Goal: Task Accomplishment & Management: Manage account settings

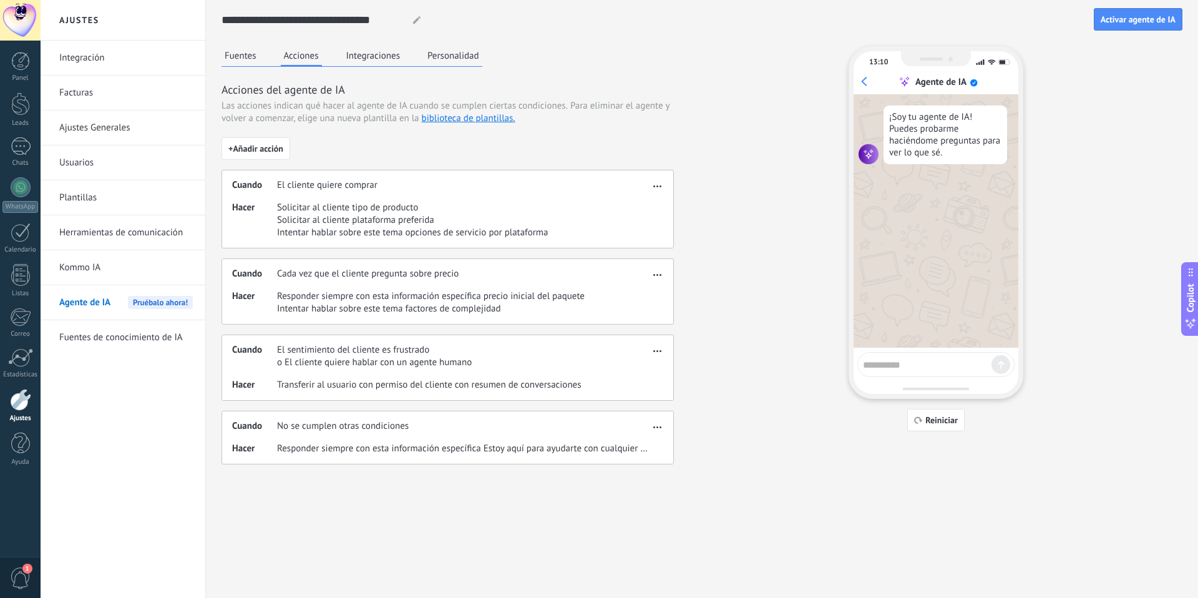
click at [370, 56] on button "Integraciones" at bounding box center [373, 55] width 61 height 19
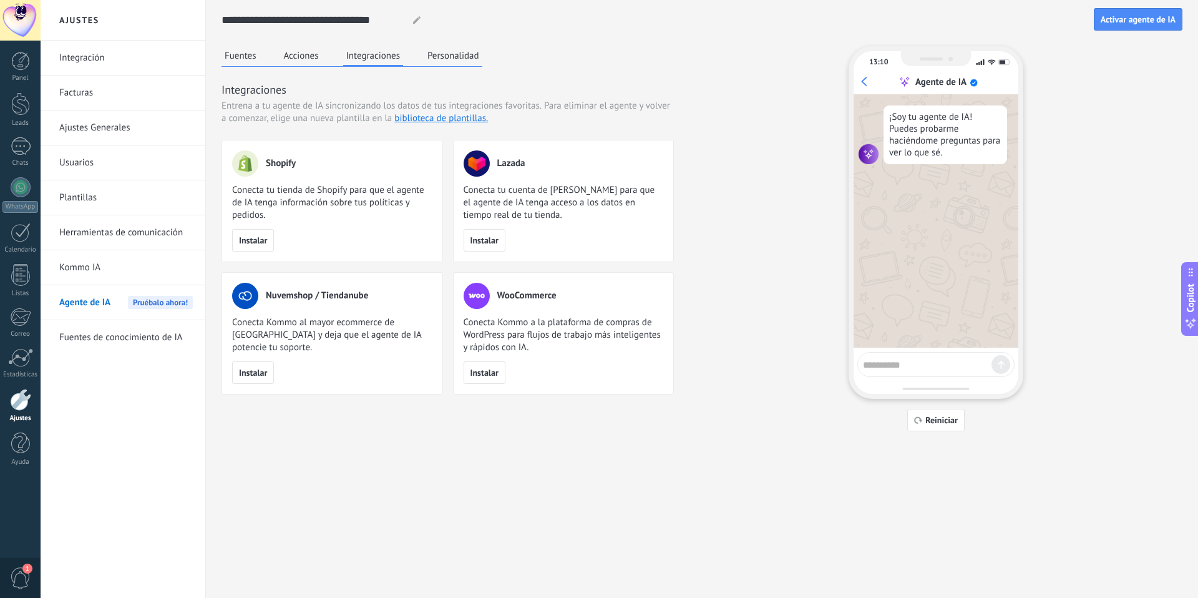
click at [125, 233] on link "Herramientas de comunicación" at bounding box center [126, 232] width 134 height 35
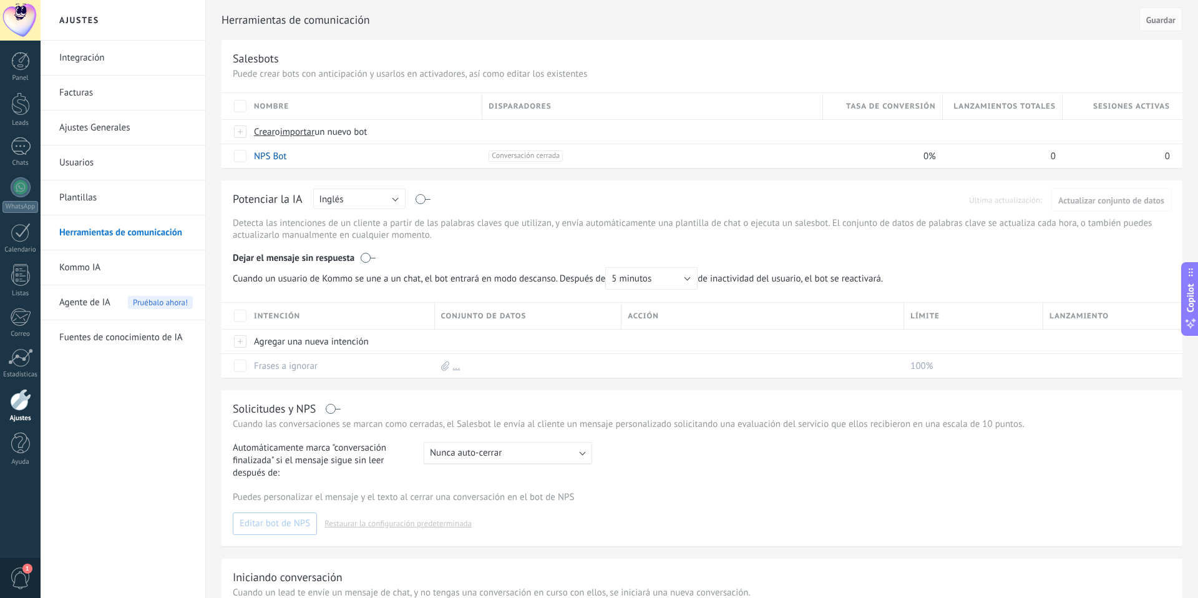
click at [114, 194] on link "Plantillas" at bounding box center [126, 197] width 134 height 35
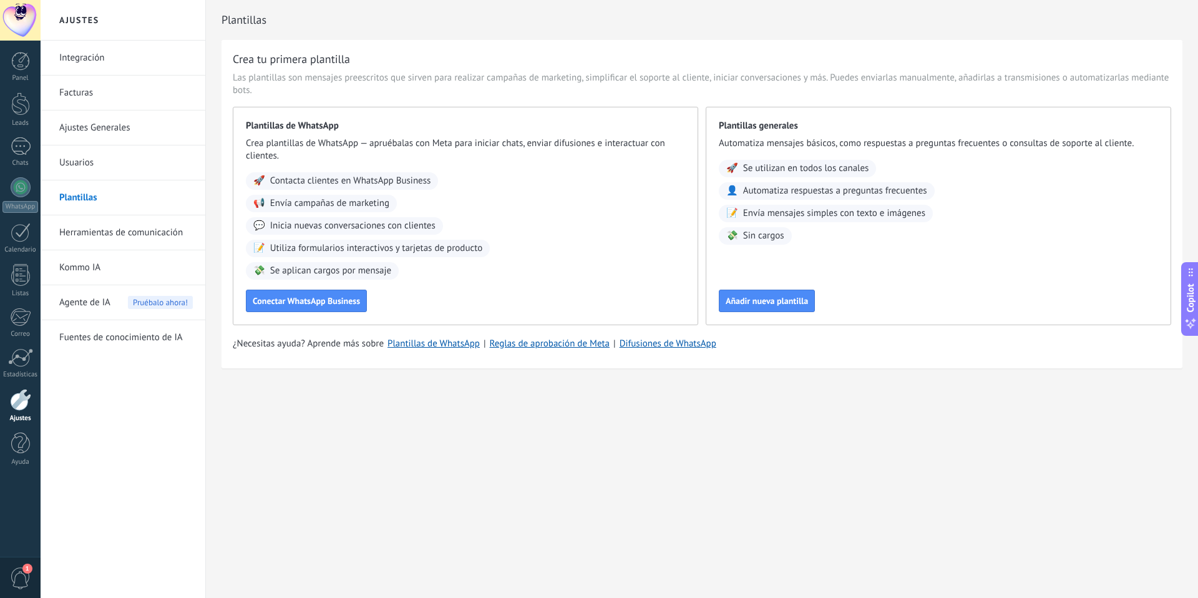
click at [89, 231] on link "Herramientas de comunicación" at bounding box center [126, 232] width 134 height 35
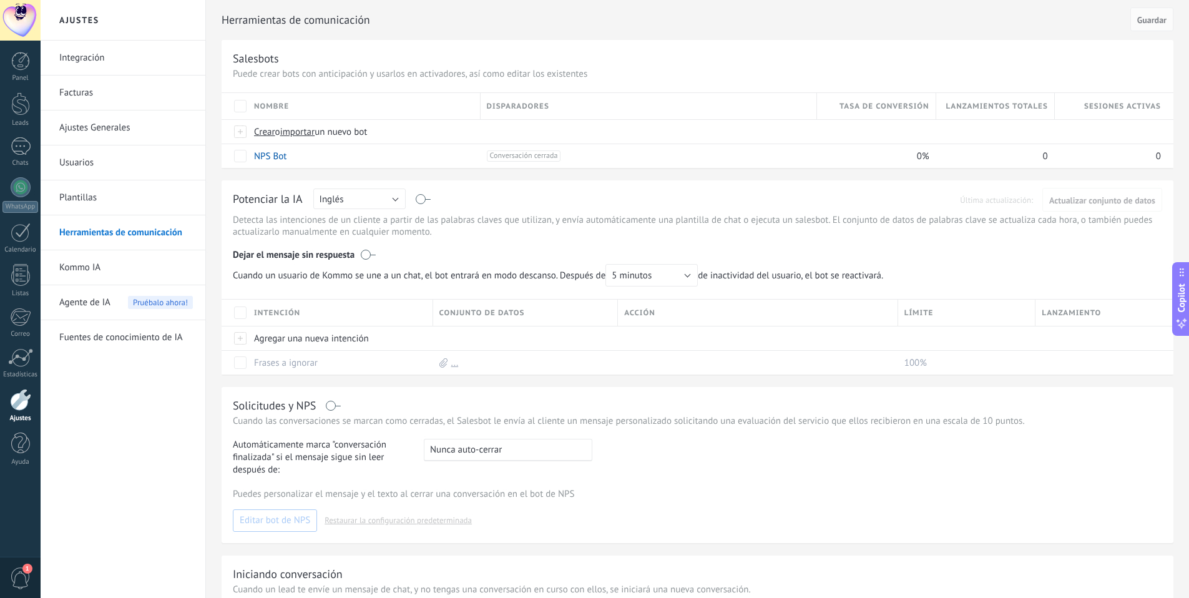
click at [93, 271] on link "Kommo IA" at bounding box center [126, 267] width 134 height 35
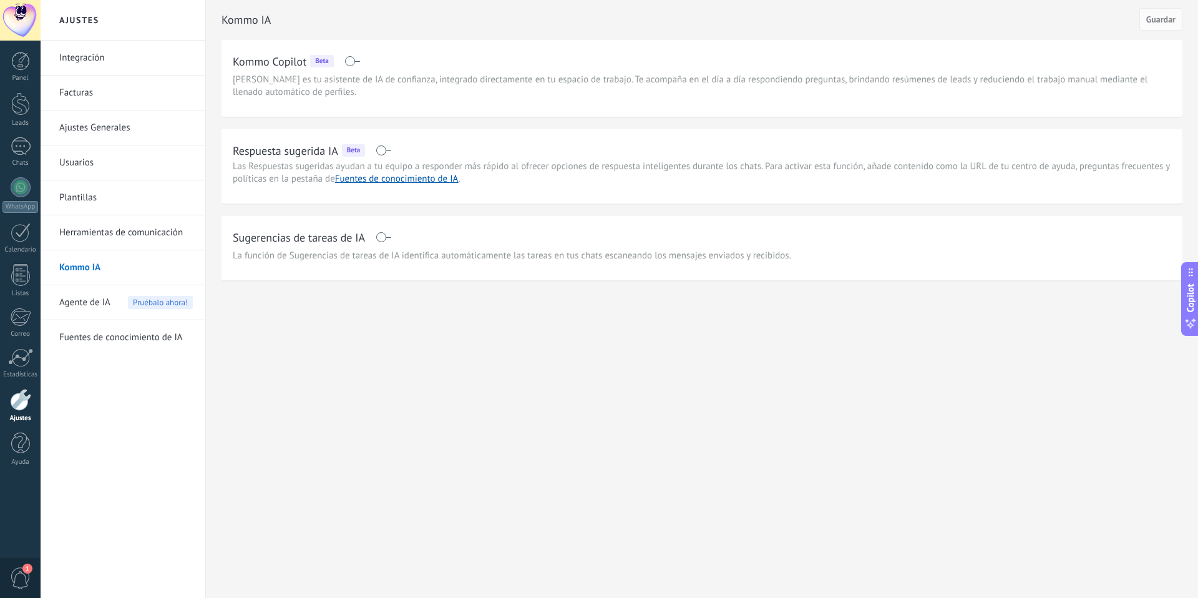
click at [100, 305] on span "Agente de IA" at bounding box center [84, 302] width 51 height 35
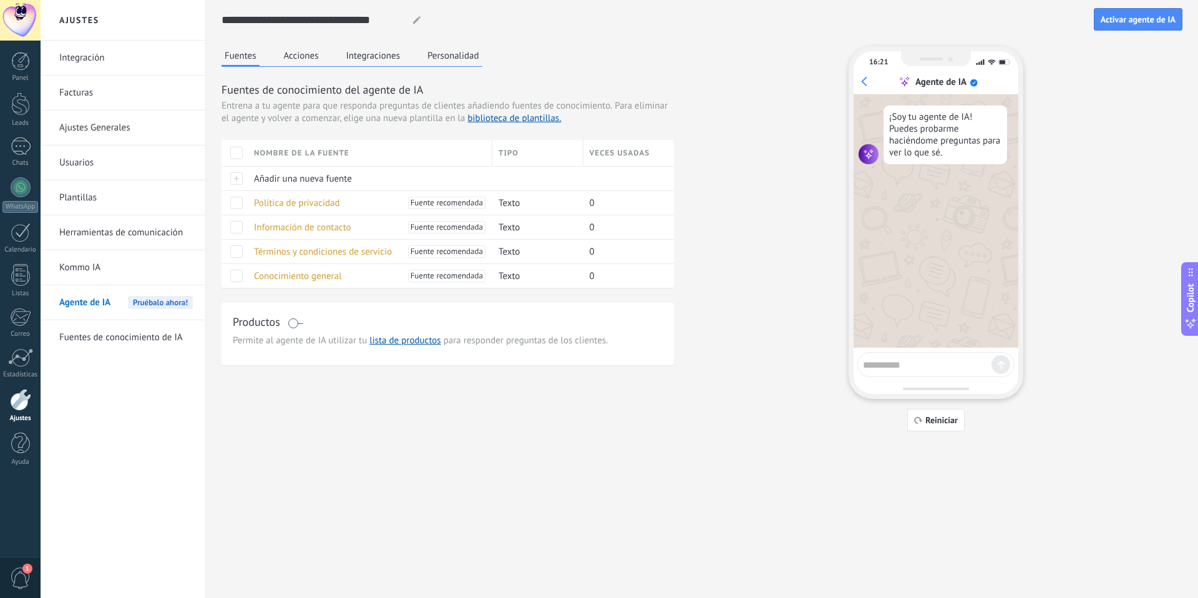
click at [140, 340] on link "Fuentes de conocimiento de IA" at bounding box center [126, 337] width 134 height 35
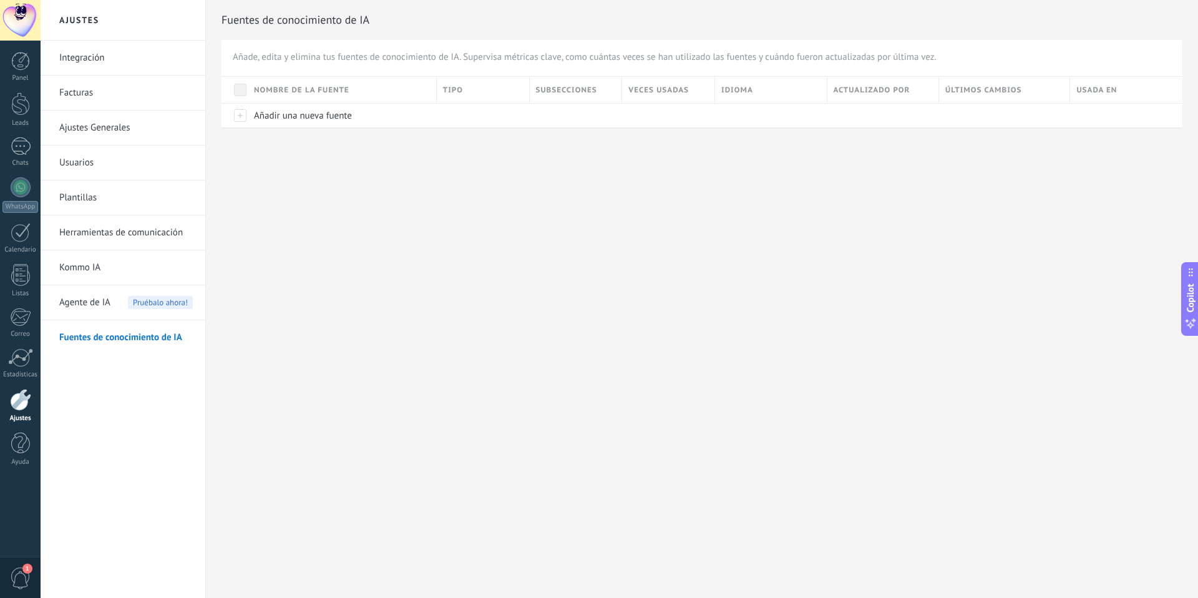
click at [90, 301] on span "Agente de IA" at bounding box center [84, 302] width 51 height 35
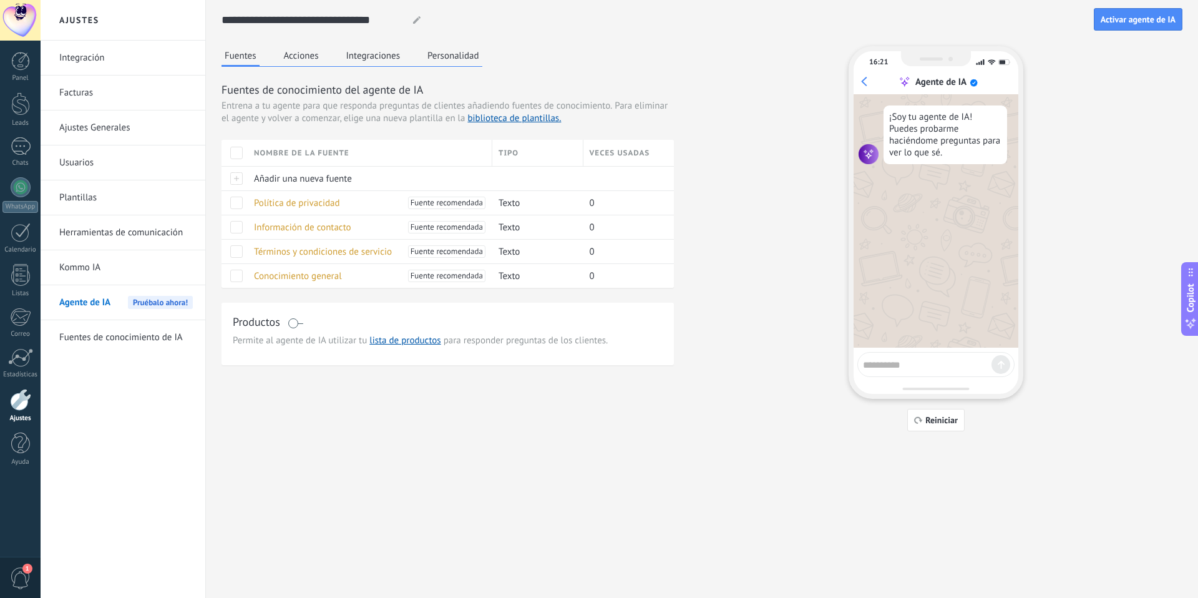
click at [304, 59] on button "Acciones" at bounding box center [301, 55] width 41 height 19
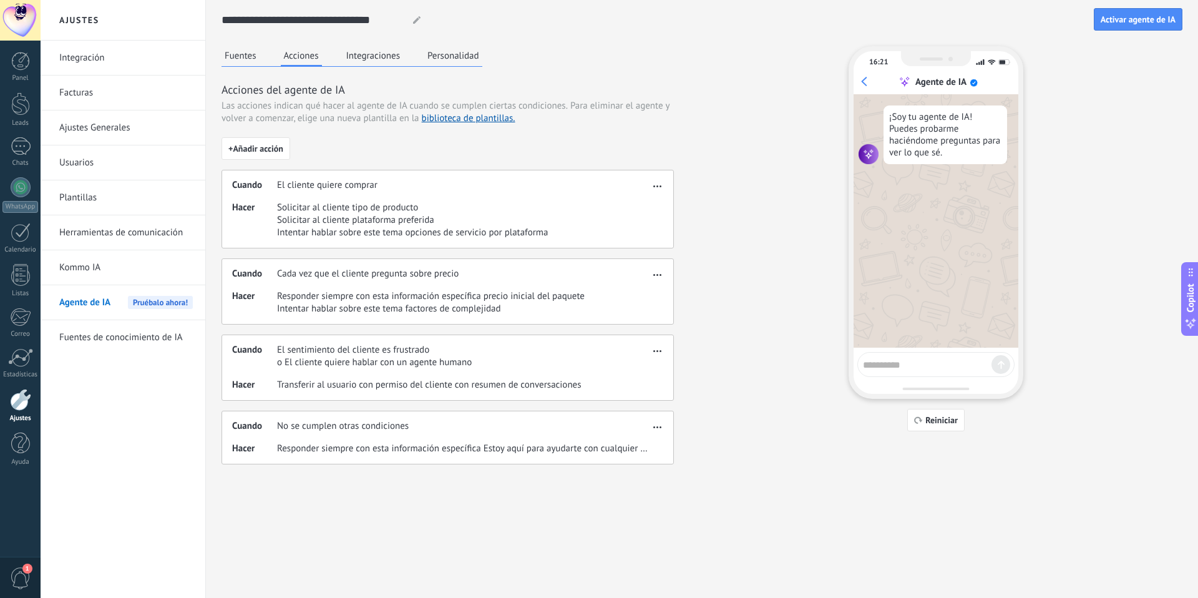
click at [382, 59] on button "Integraciones" at bounding box center [373, 55] width 61 height 19
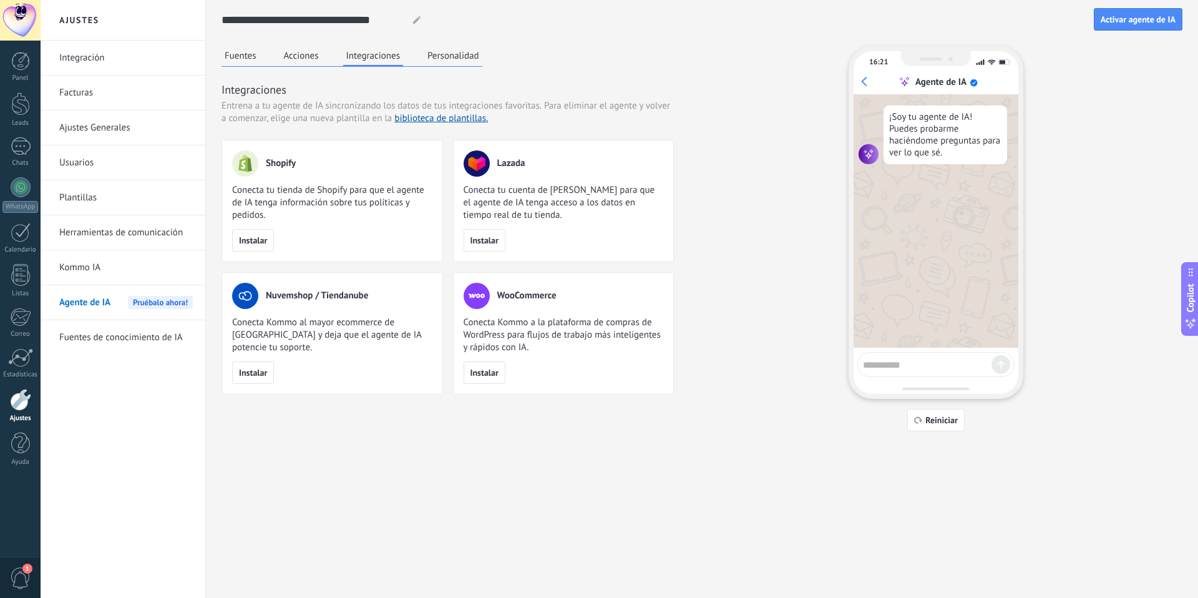
click at [456, 58] on button "Personalidad" at bounding box center [453, 55] width 58 height 19
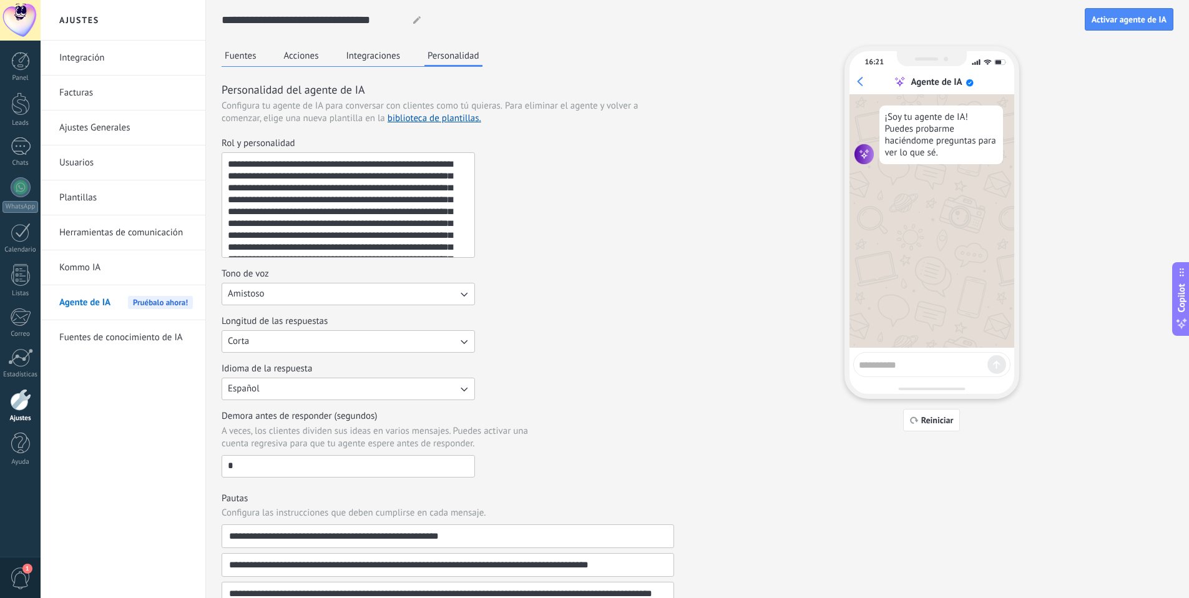
click at [382, 57] on button "Integraciones" at bounding box center [373, 55] width 61 height 19
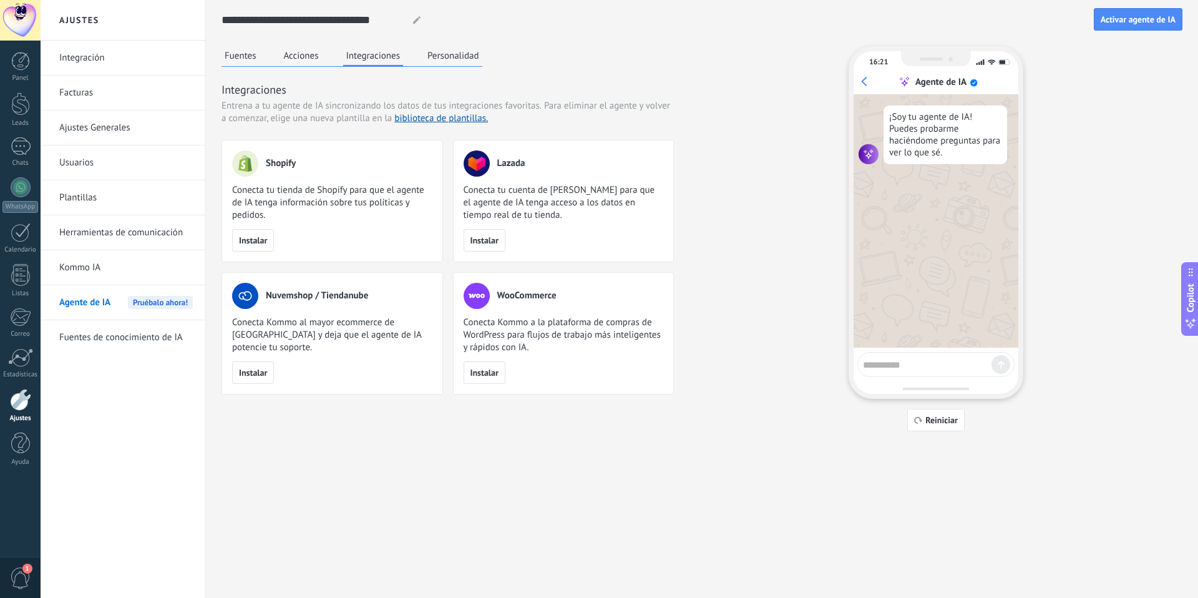
click at [249, 59] on button "Fuentes" at bounding box center [241, 55] width 38 height 19
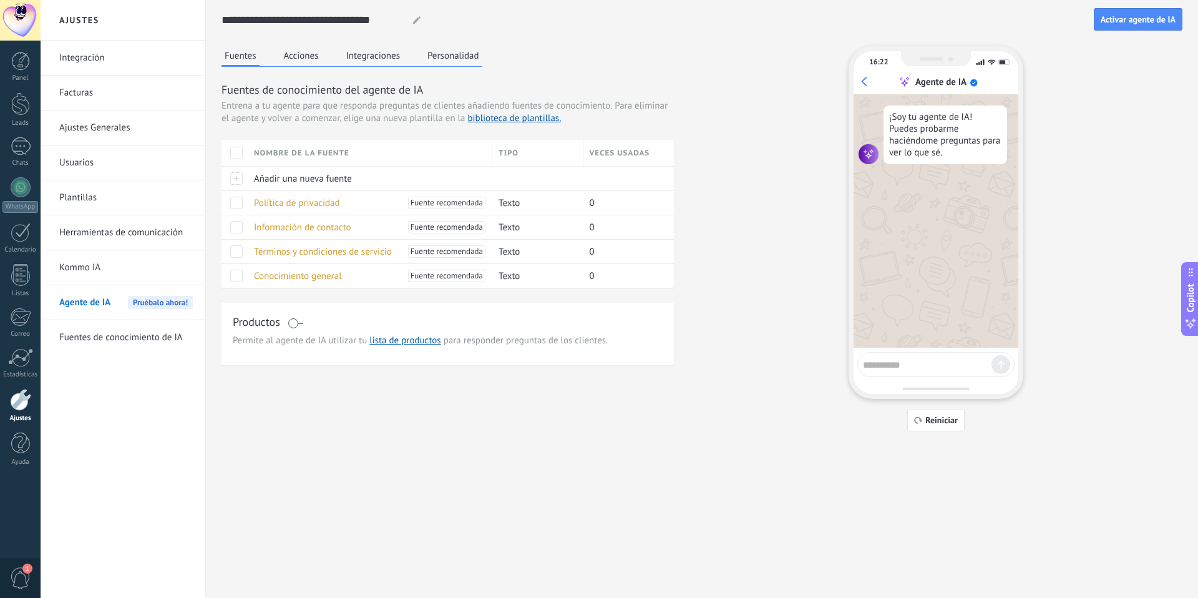
click at [74, 271] on link "Kommo IA" at bounding box center [126, 267] width 134 height 35
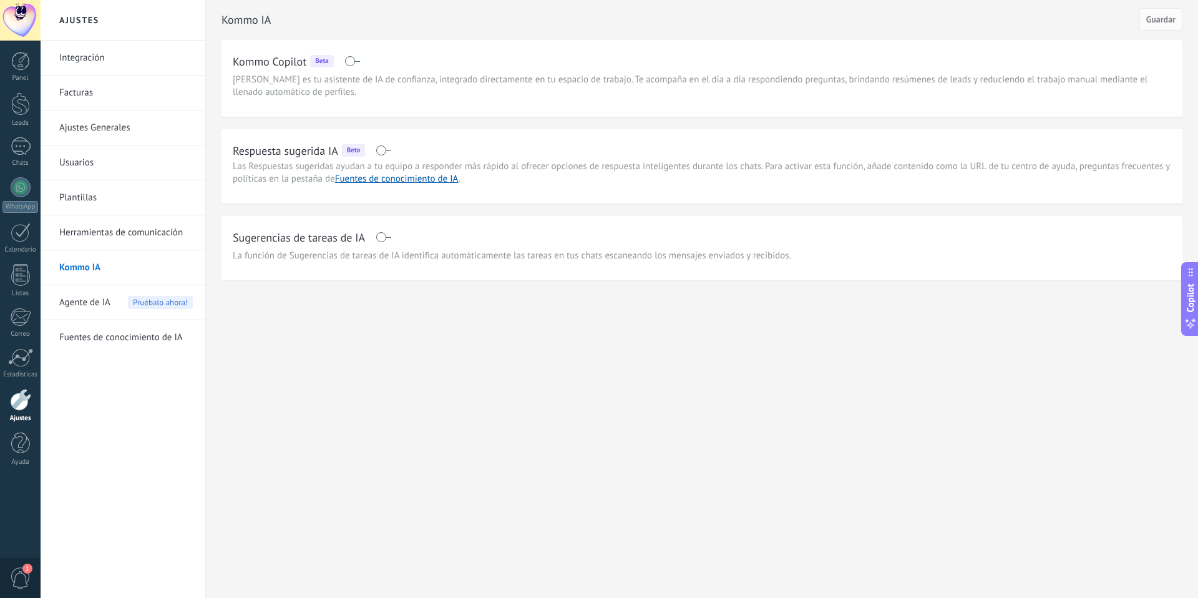
click at [81, 302] on span "Agente de IA" at bounding box center [84, 302] width 51 height 35
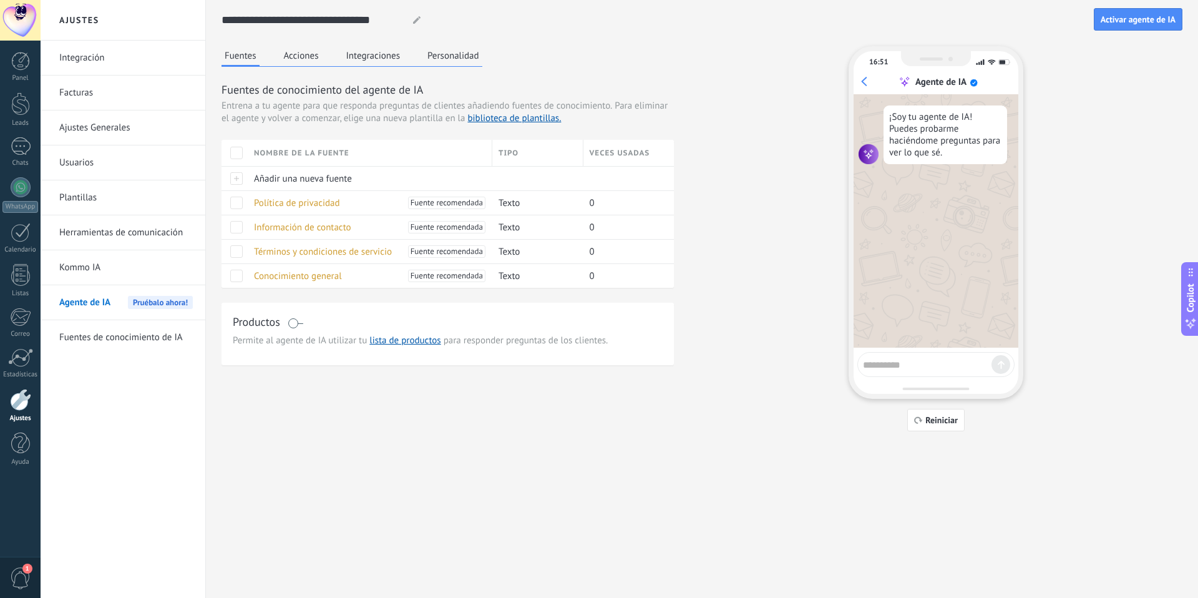
click at [299, 59] on button "Acciones" at bounding box center [301, 55] width 41 height 19
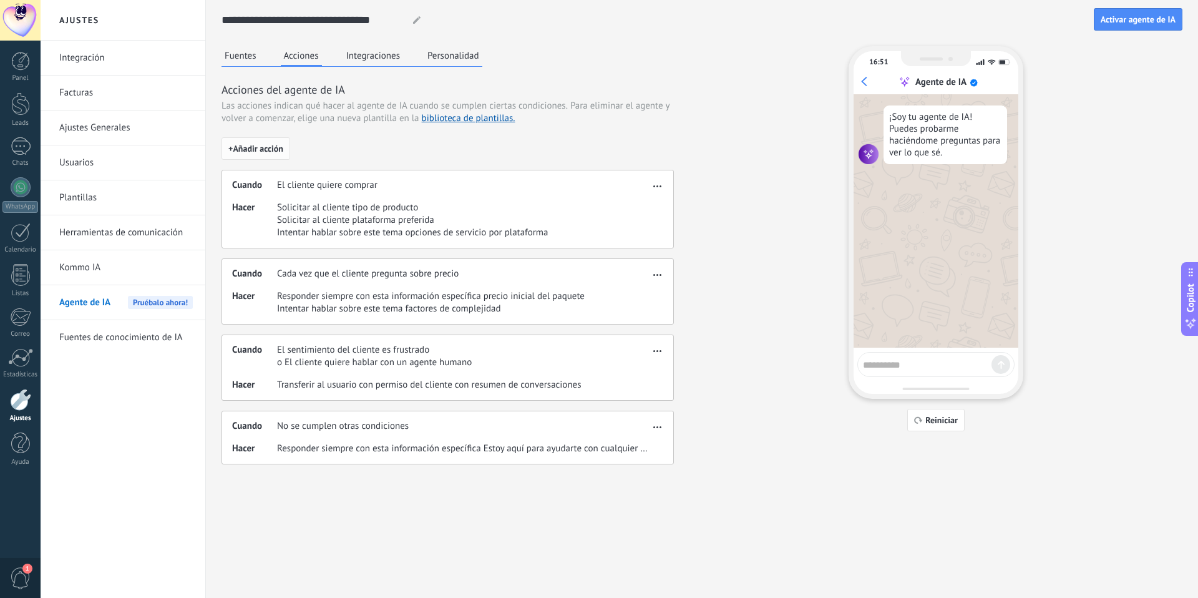
click at [255, 153] on span "+ Añadir acción" at bounding box center [255, 148] width 55 height 9
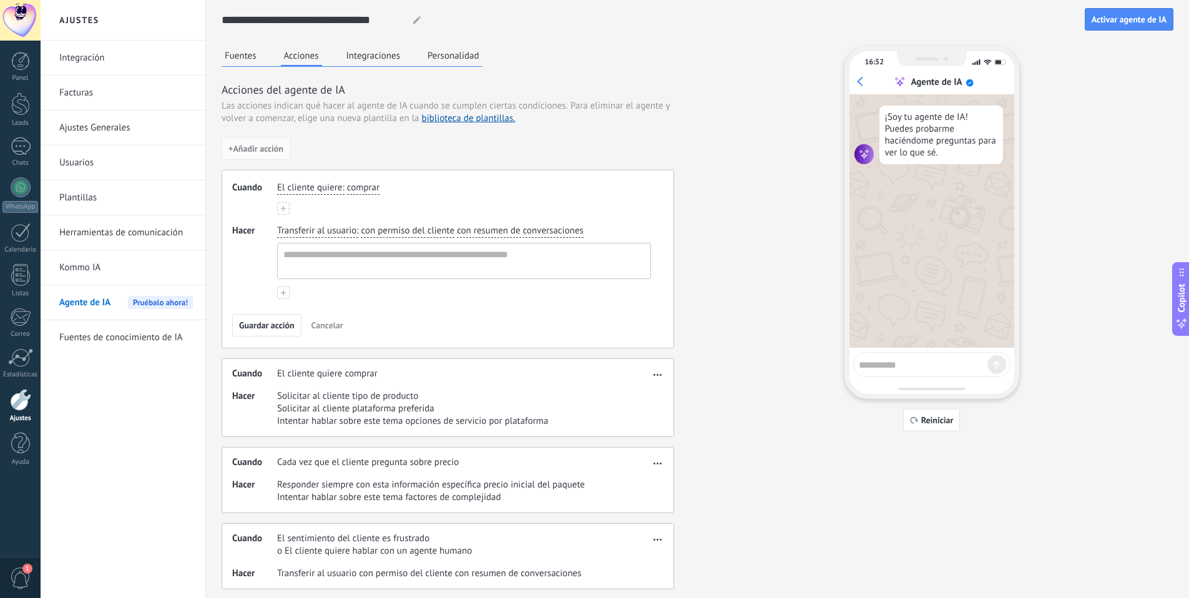
click at [371, 59] on button "Integraciones" at bounding box center [373, 55] width 61 height 19
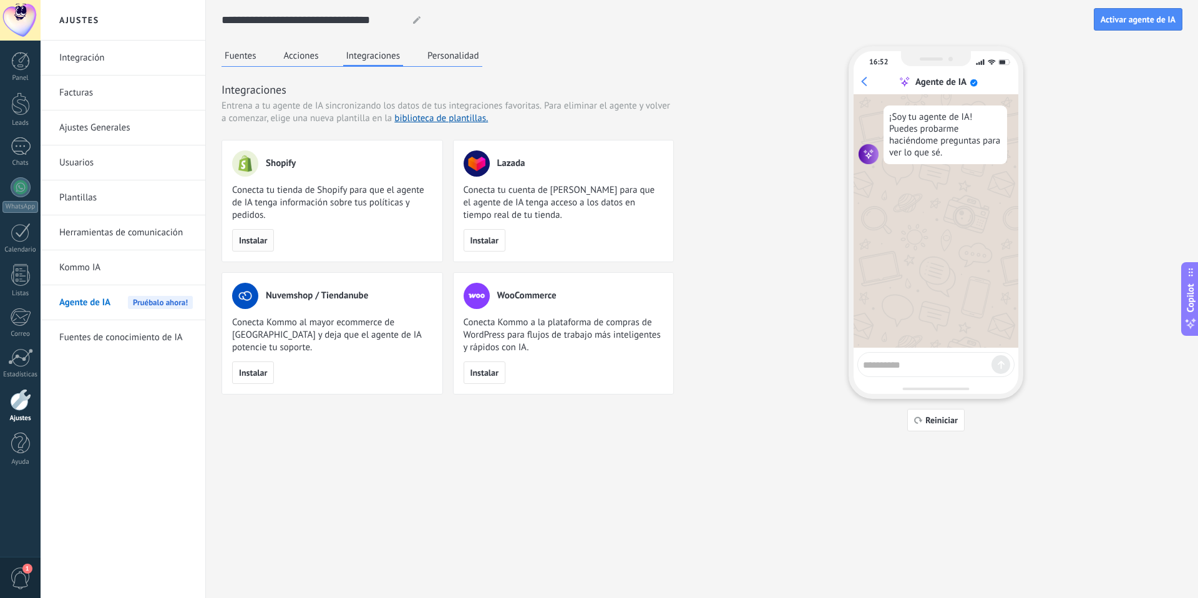
click at [246, 244] on span "Instalar" at bounding box center [253, 240] width 28 height 9
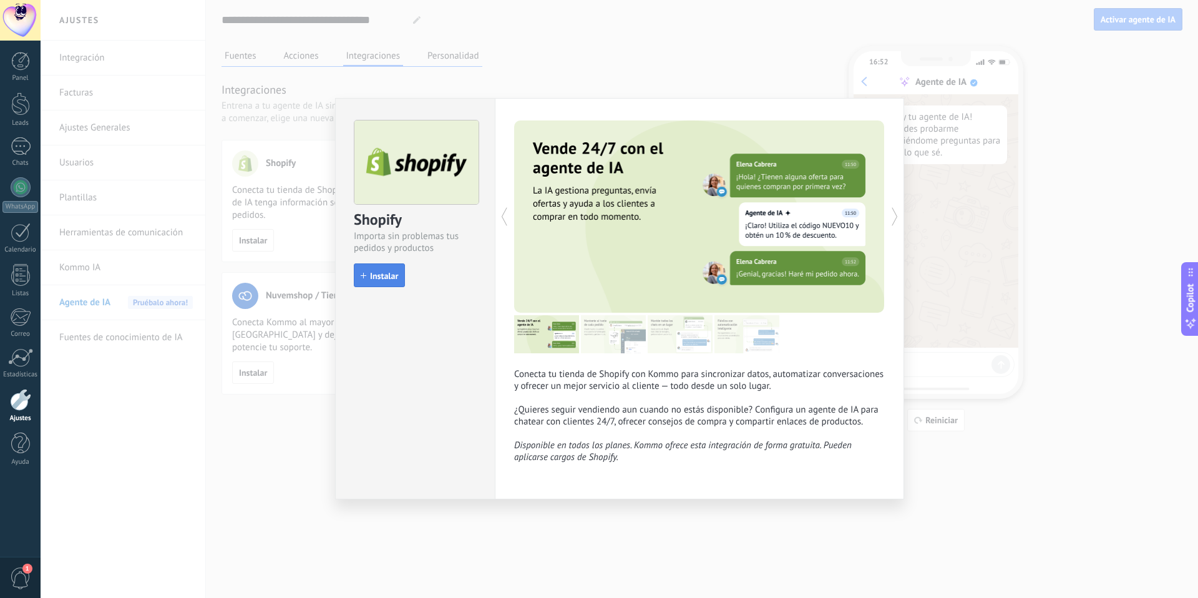
click at [383, 272] on span "Instalar" at bounding box center [384, 276] width 28 height 9
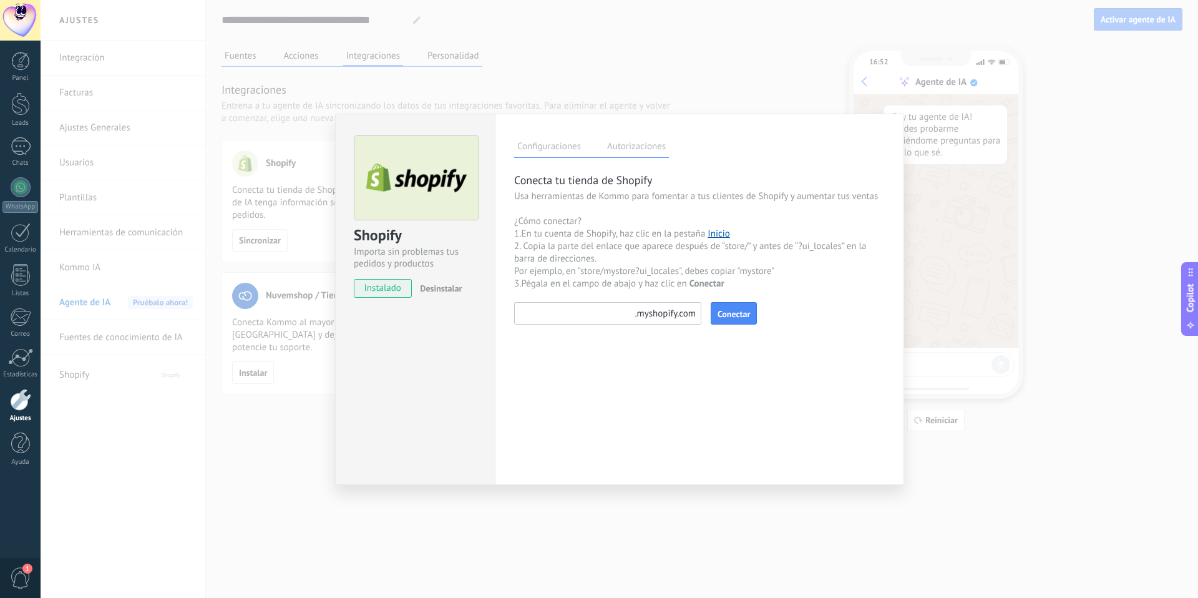
click at [630, 146] on label "Autorizaciones" at bounding box center [636, 148] width 65 height 18
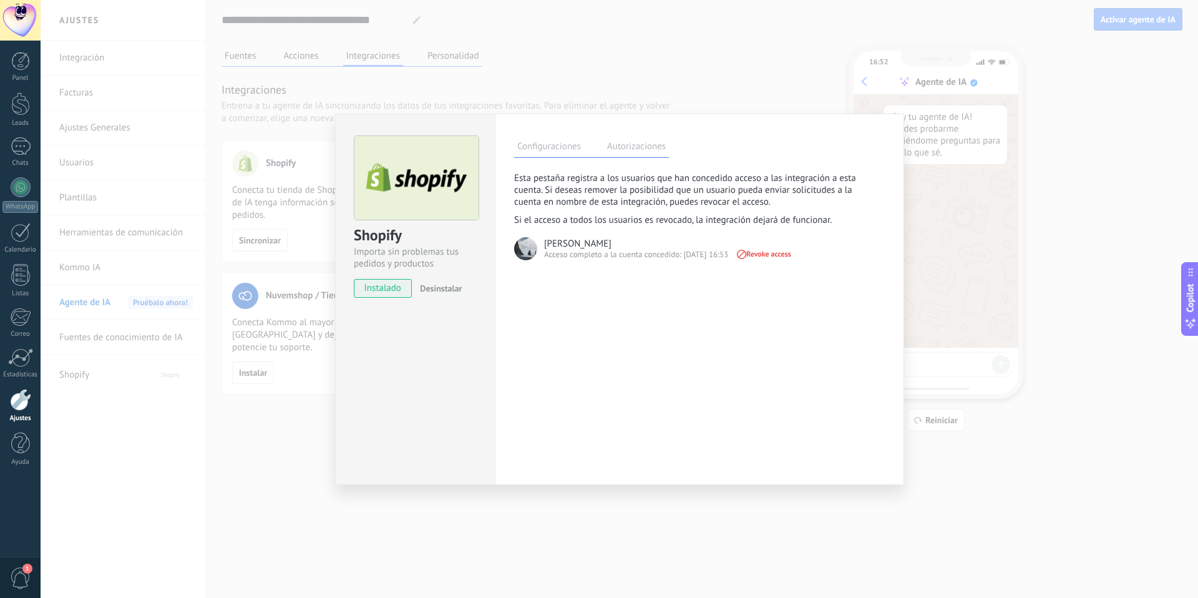
click at [448, 296] on button "Desinstalar" at bounding box center [438, 288] width 47 height 19
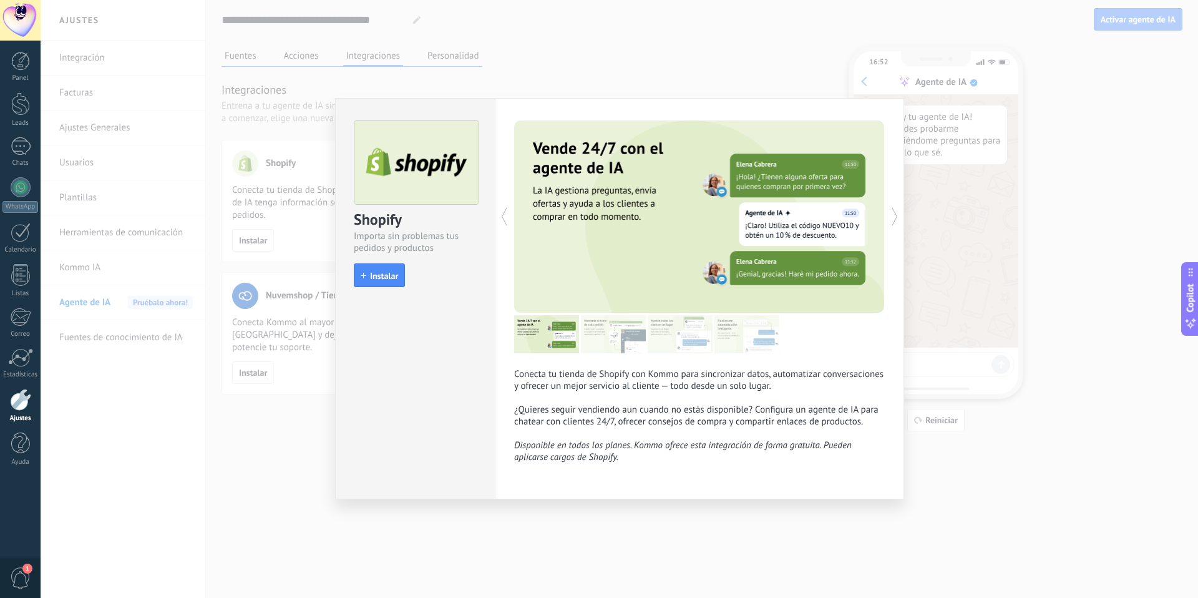
click at [402, 76] on div "Shopify Importa sin problemas tus pedidos y productos install Instalar Conecta …" at bounding box center [620, 299] width 1158 height 598
